Goal: Transaction & Acquisition: Purchase product/service

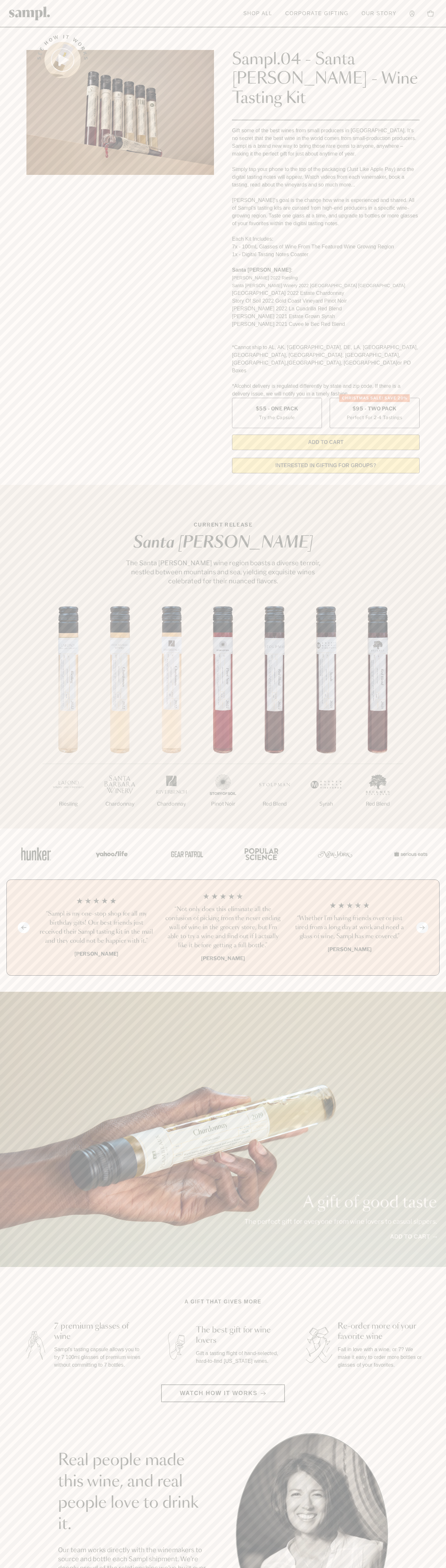
click at [379, 16] on link "Our Story" at bounding box center [379, 13] width 41 height 14
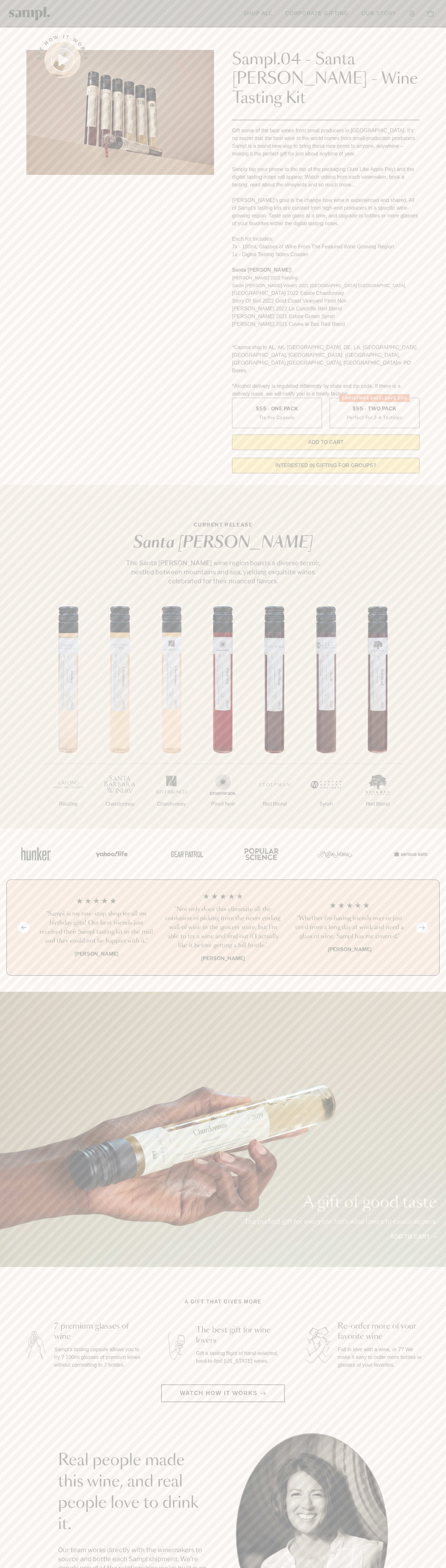
click at [441, 1447] on section "Real people made this wine, and real people love to drink it. Our team works di…" at bounding box center [223, 1534] width 446 height 202
click at [359, 1568] on html "Skip to main content Toggle navigation menu Shop All Corporate Gifting Our Stor…" at bounding box center [223, 1304] width 446 height 2609
click at [1, 1347] on section "A gift that gives more 7 premium glasses of wine Sampl's tasting capsule allows…" at bounding box center [223, 1350] width 446 height 104
